Goal: Information Seeking & Learning: Learn about a topic

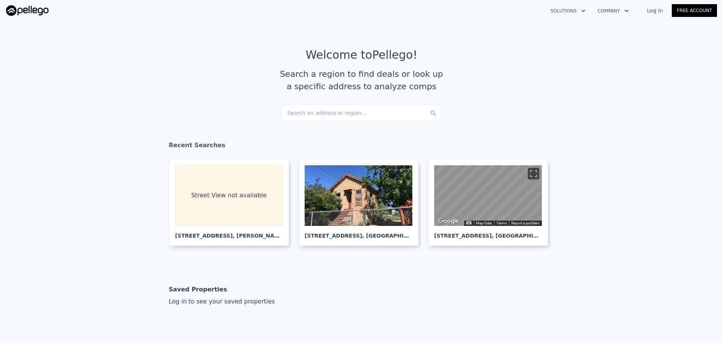
click at [307, 117] on div "Search an address or region..." at bounding box center [361, 113] width 161 height 17
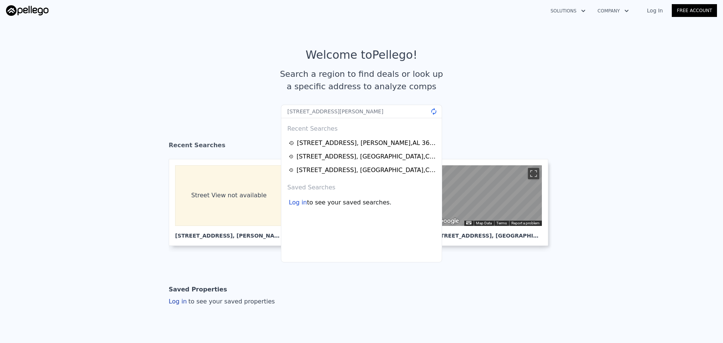
type input "[STREET_ADDRESS][PERSON_NAME]"
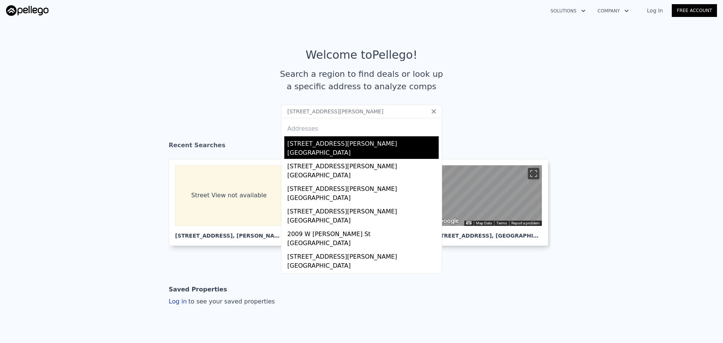
click at [316, 149] on div "[GEOGRAPHIC_DATA]" at bounding box center [362, 153] width 151 height 11
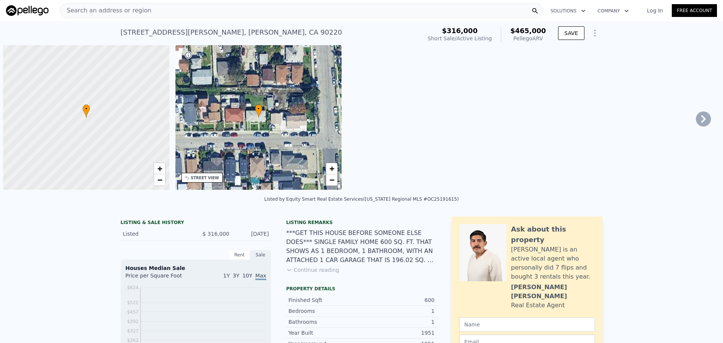
scroll to position [0, 3]
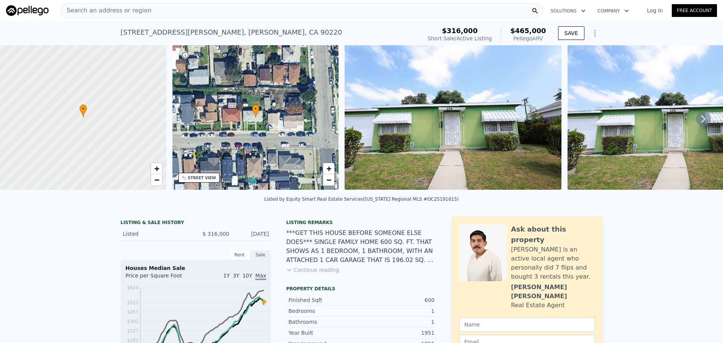
click at [213, 182] on div "• + −" at bounding box center [255, 117] width 166 height 145
click at [204, 180] on div "STREET VIEW" at bounding box center [202, 178] width 28 height 6
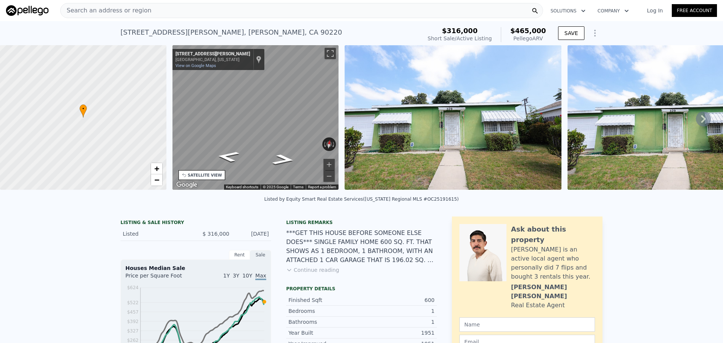
click at [243, 13] on div "Search an address or region" at bounding box center [301, 10] width 482 height 15
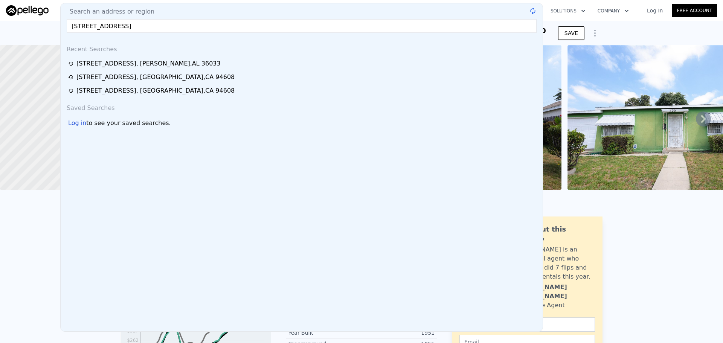
type input "[STREET_ADDRESS]"
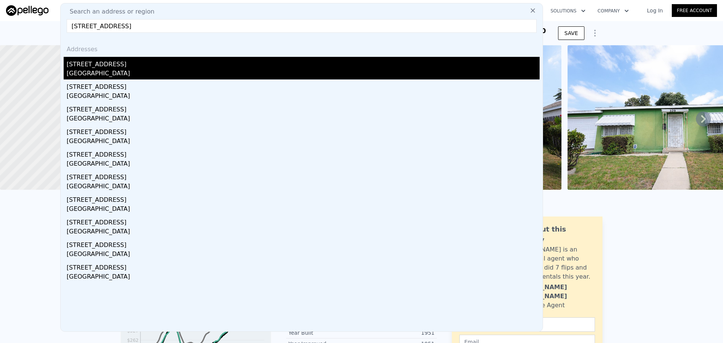
click at [204, 64] on div "[STREET_ADDRESS]" at bounding box center [303, 63] width 473 height 12
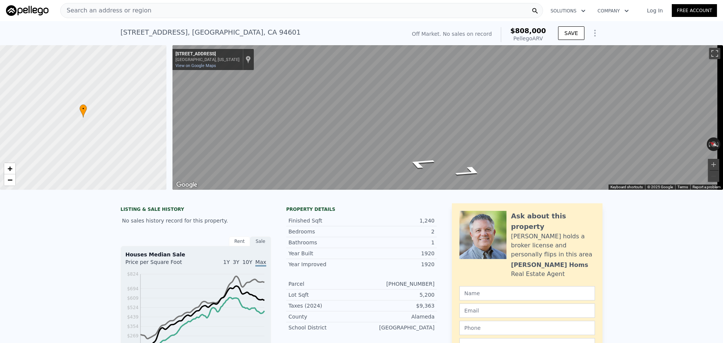
click at [257, 15] on div "Search an address or region" at bounding box center [301, 10] width 482 height 15
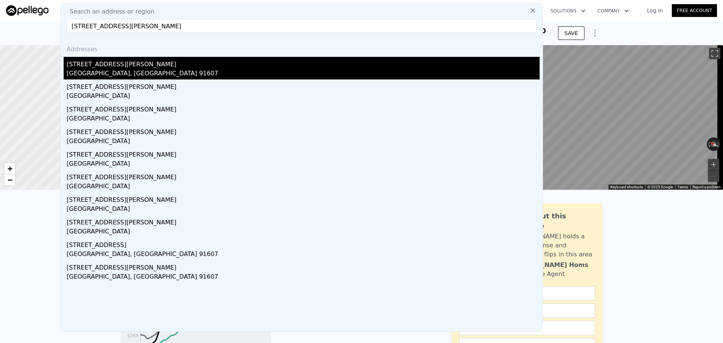
type input "[STREET_ADDRESS][PERSON_NAME]"
click at [183, 59] on div "[STREET_ADDRESS][PERSON_NAME]" at bounding box center [303, 63] width 473 height 12
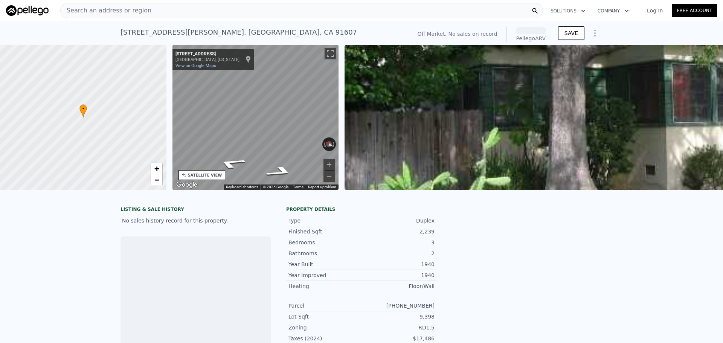
scroll to position [0, 175]
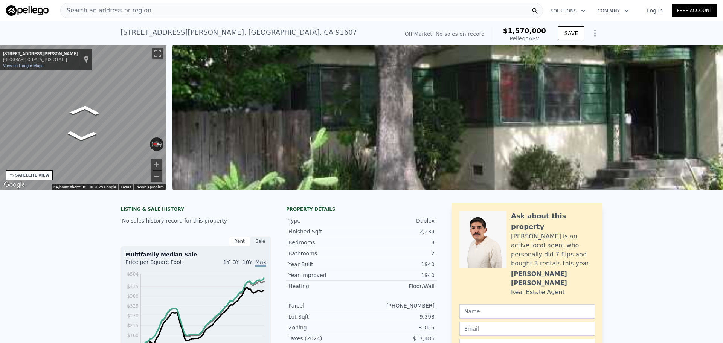
click at [220, 9] on div "Search an address or region" at bounding box center [301, 10] width 482 height 15
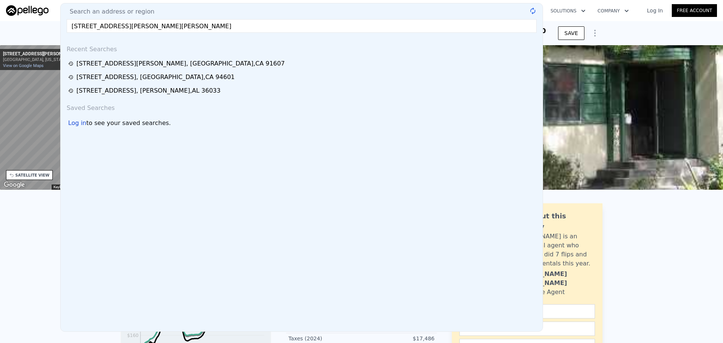
type input "[STREET_ADDRESS][PERSON_NAME][PERSON_NAME]"
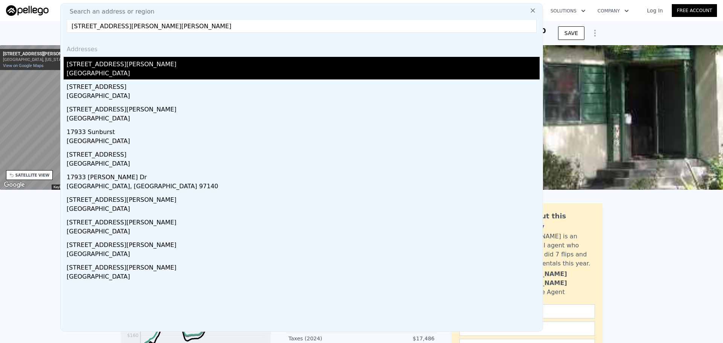
click at [196, 70] on div "[GEOGRAPHIC_DATA]" at bounding box center [303, 74] width 473 height 11
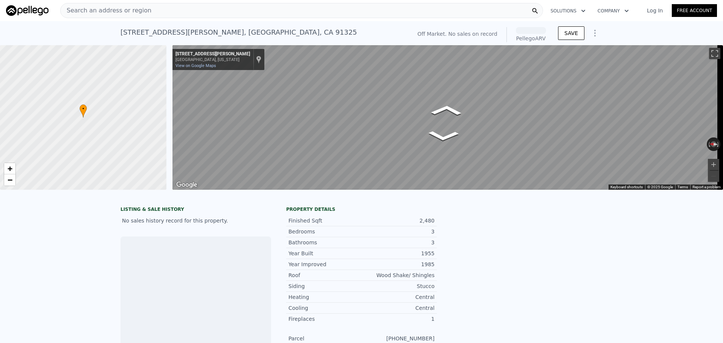
scroll to position [0, 3]
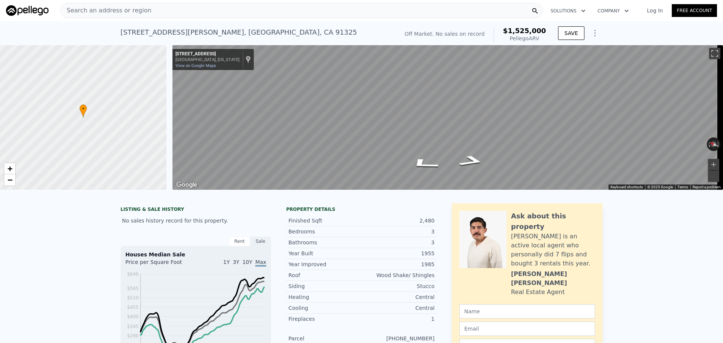
click at [221, 5] on div "Search an address or region" at bounding box center [301, 10] width 482 height 15
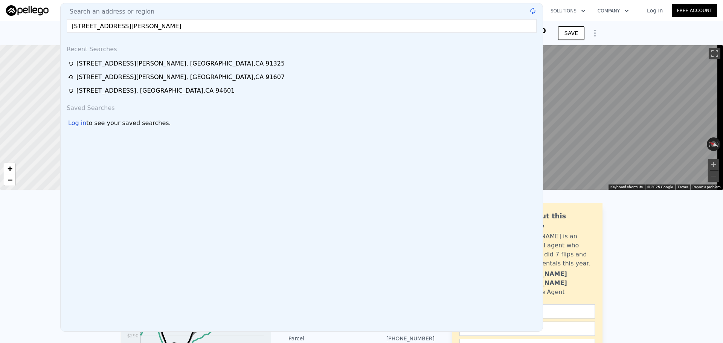
type input "[STREET_ADDRESS][PERSON_NAME]"
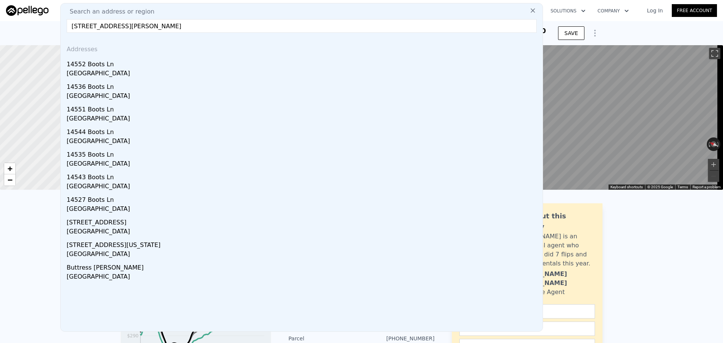
click at [95, 72] on div "[GEOGRAPHIC_DATA]" at bounding box center [303, 74] width 473 height 11
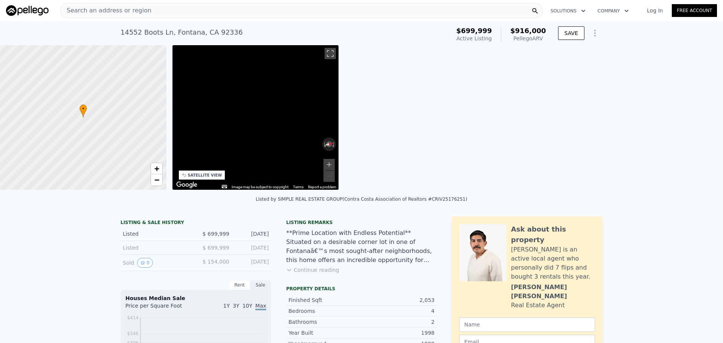
scroll to position [0, 175]
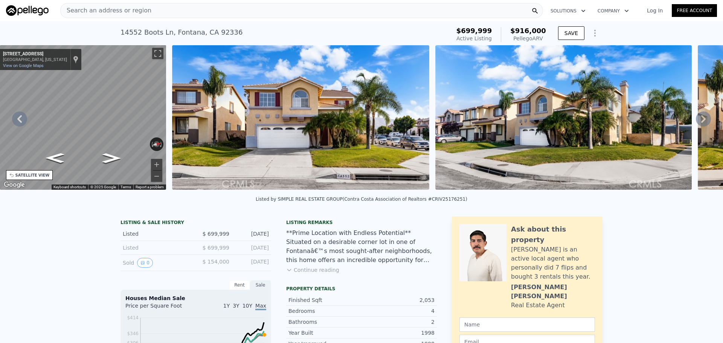
click at [180, 8] on div "Search an address or region" at bounding box center [301, 10] width 482 height 15
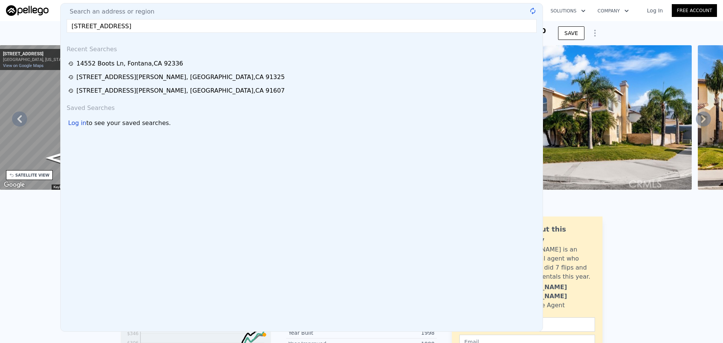
type input "[STREET_ADDRESS]"
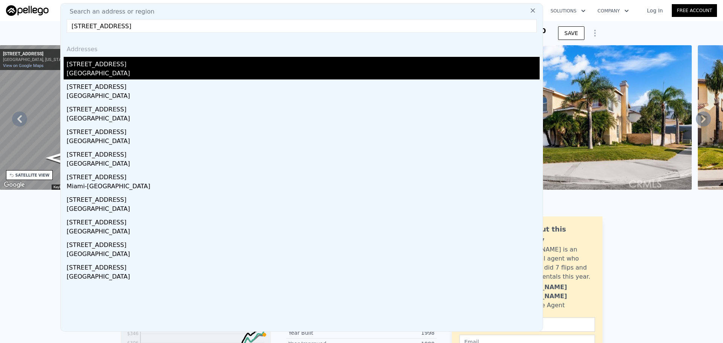
click at [129, 64] on div "[STREET_ADDRESS]" at bounding box center [303, 63] width 473 height 12
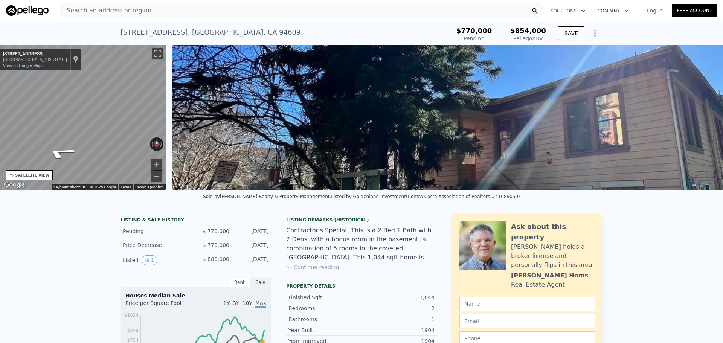
click at [205, 11] on div "Search an address or region" at bounding box center [301, 10] width 482 height 15
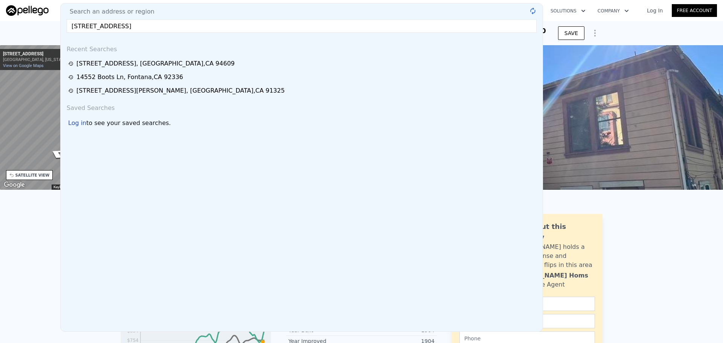
type input "[STREET_ADDRESS]"
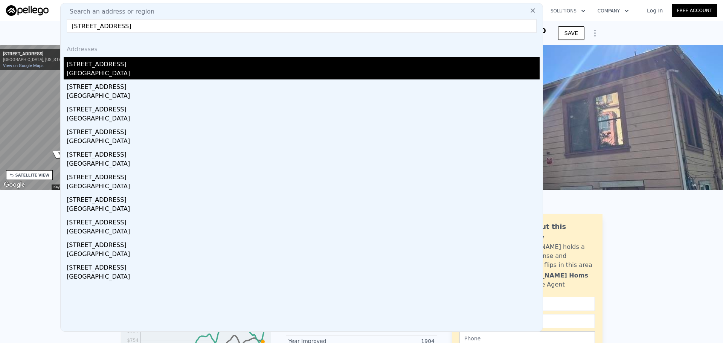
click at [138, 63] on div "[STREET_ADDRESS]" at bounding box center [303, 63] width 473 height 12
